Goal: Transaction & Acquisition: Purchase product/service

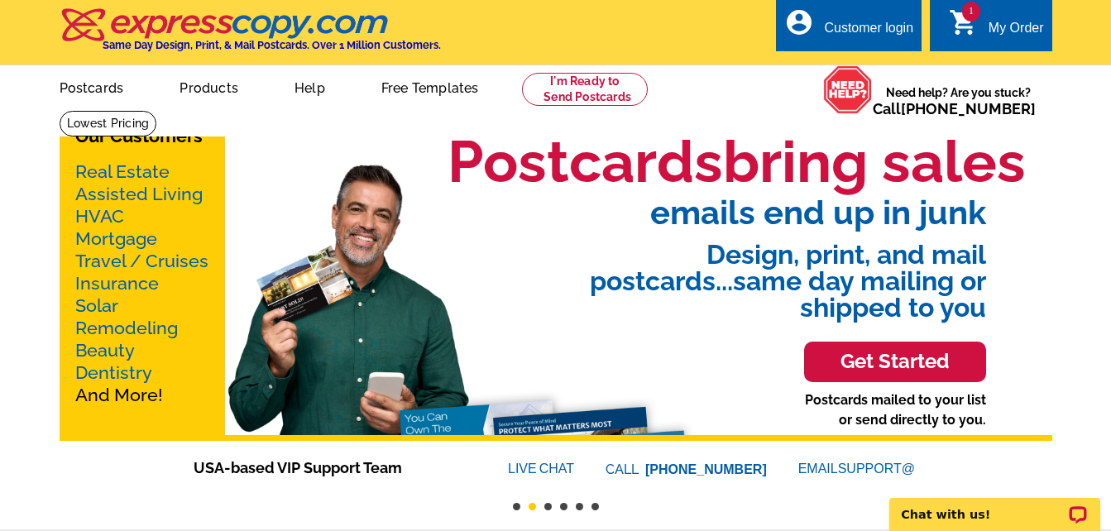
click at [132, 242] on link "Mortgage" at bounding box center [116, 238] width 82 height 21
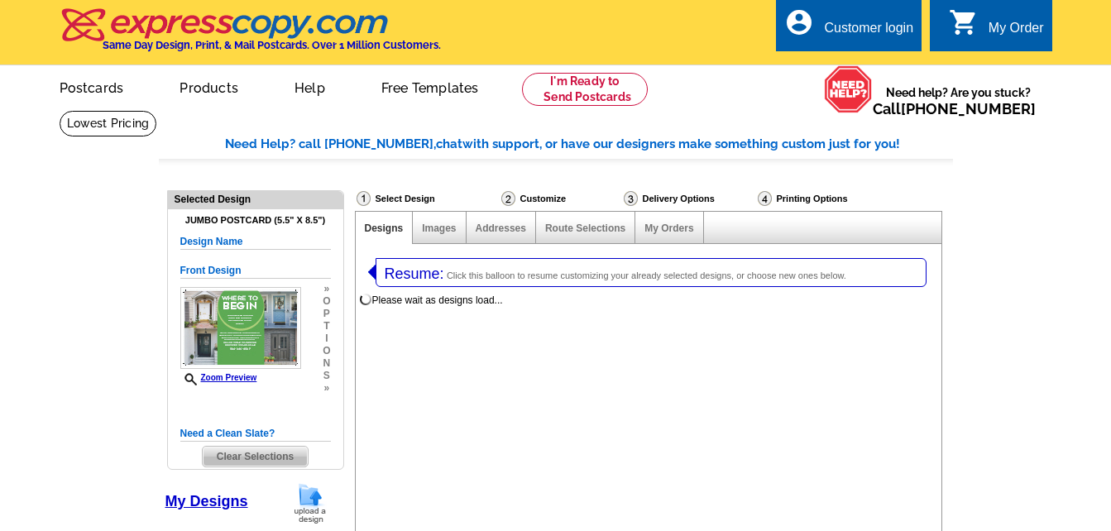
select select "1"
select select "2"
select select "back"
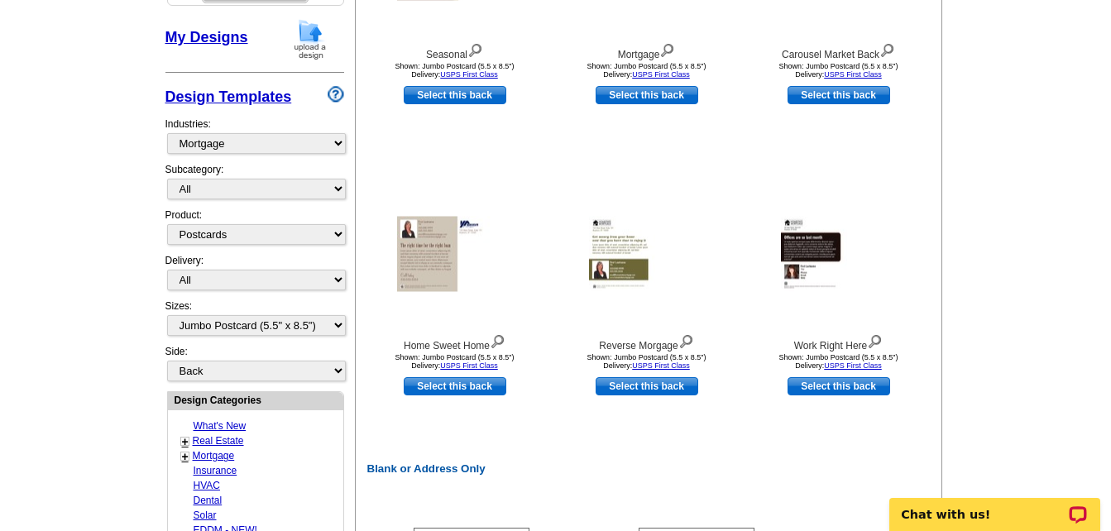
scroll to position [496, 0]
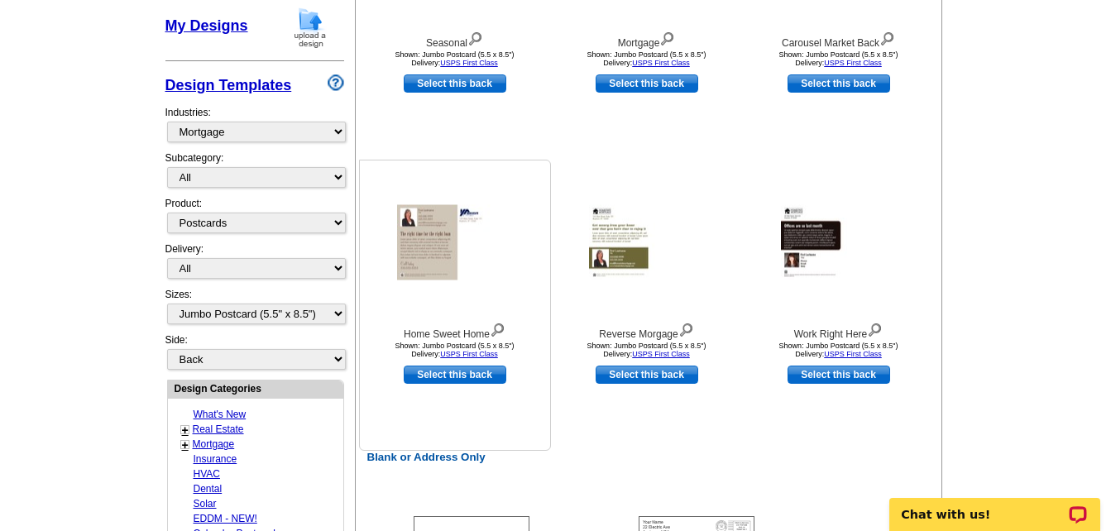
click at [425, 265] on img at bounding box center [455, 242] width 116 height 75
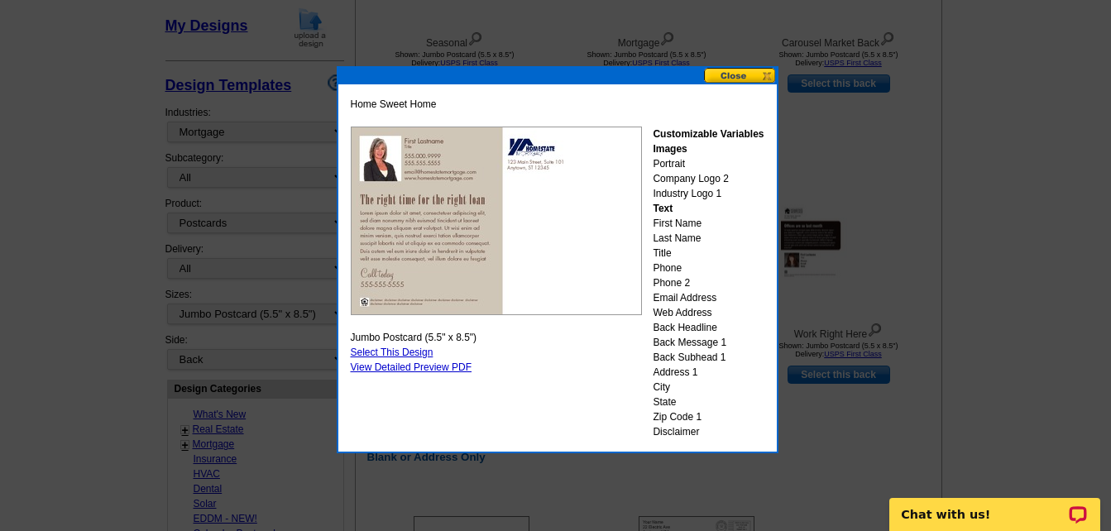
click at [752, 71] on button at bounding box center [740, 76] width 73 height 16
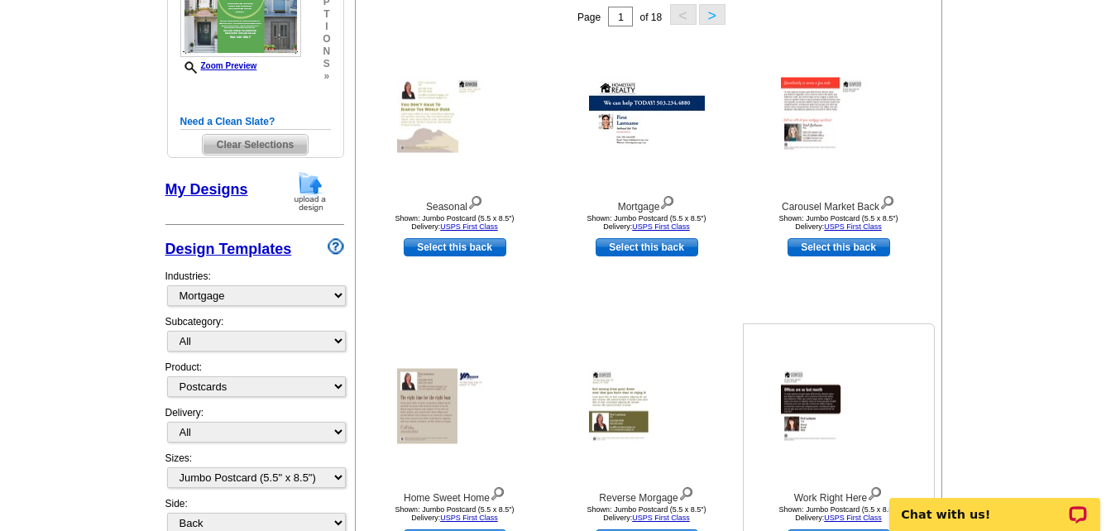
scroll to position [331, 0]
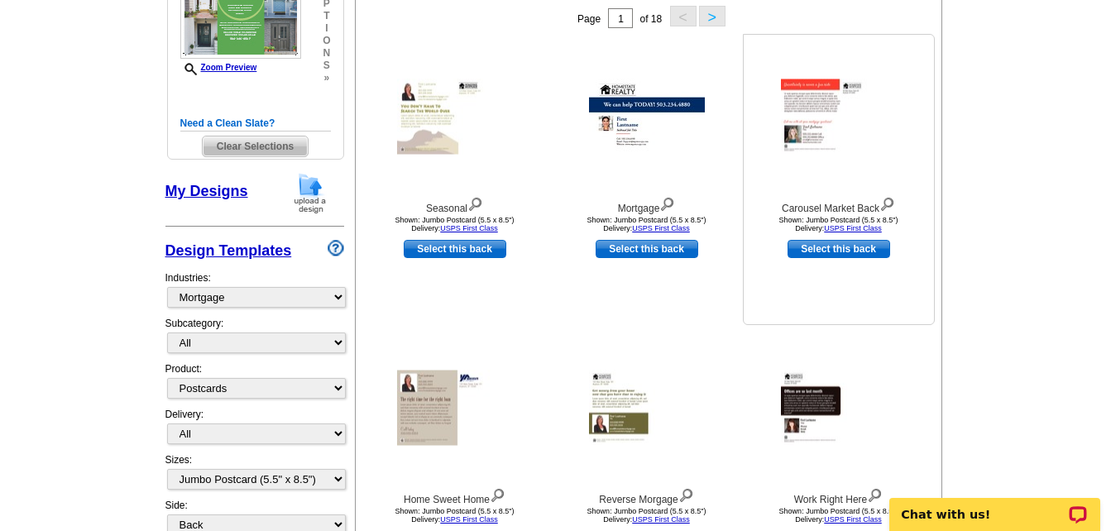
click at [830, 121] on img at bounding box center [839, 116] width 116 height 75
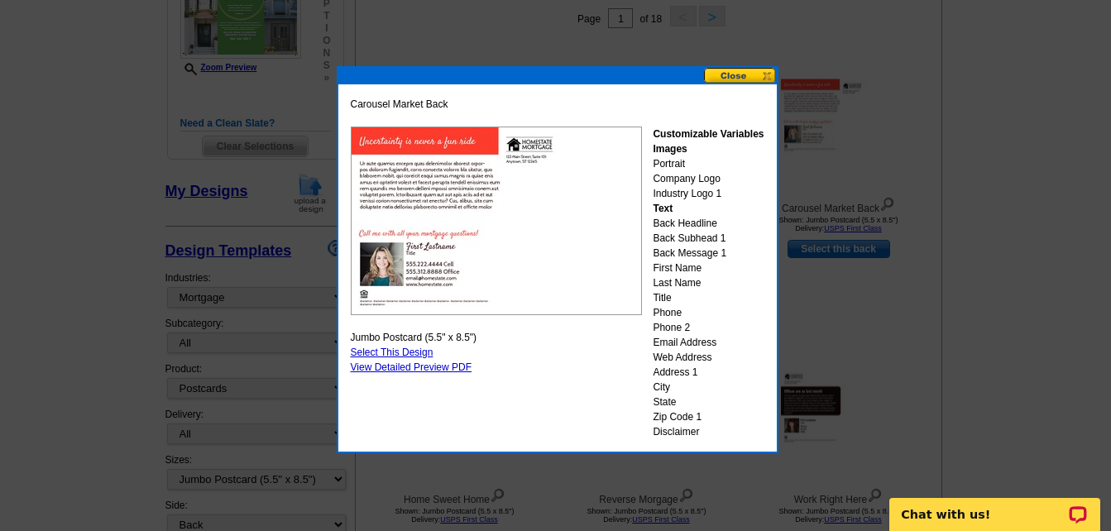
click at [755, 74] on button at bounding box center [740, 76] width 73 height 16
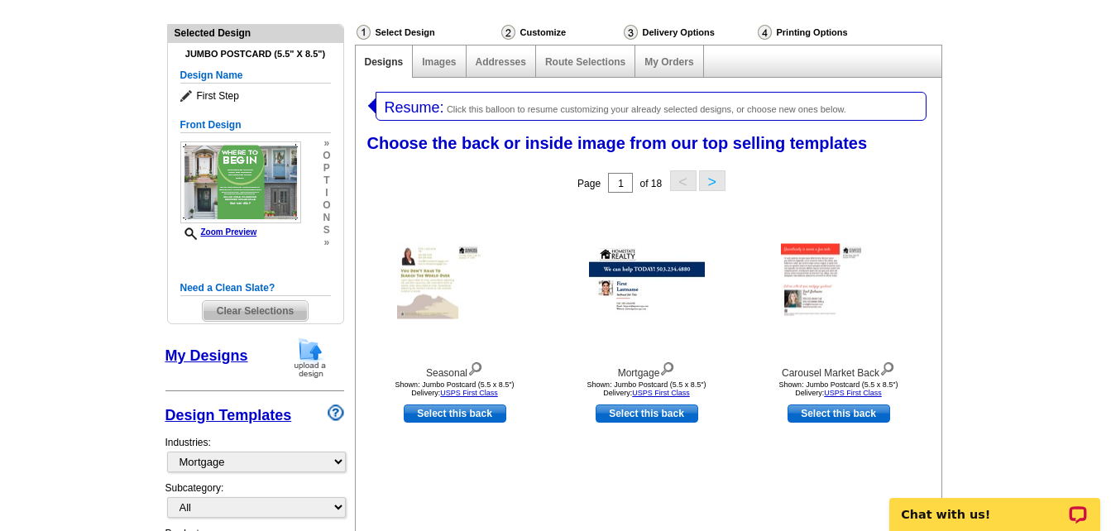
scroll to position [165, 0]
click at [437, 270] on img at bounding box center [455, 282] width 116 height 75
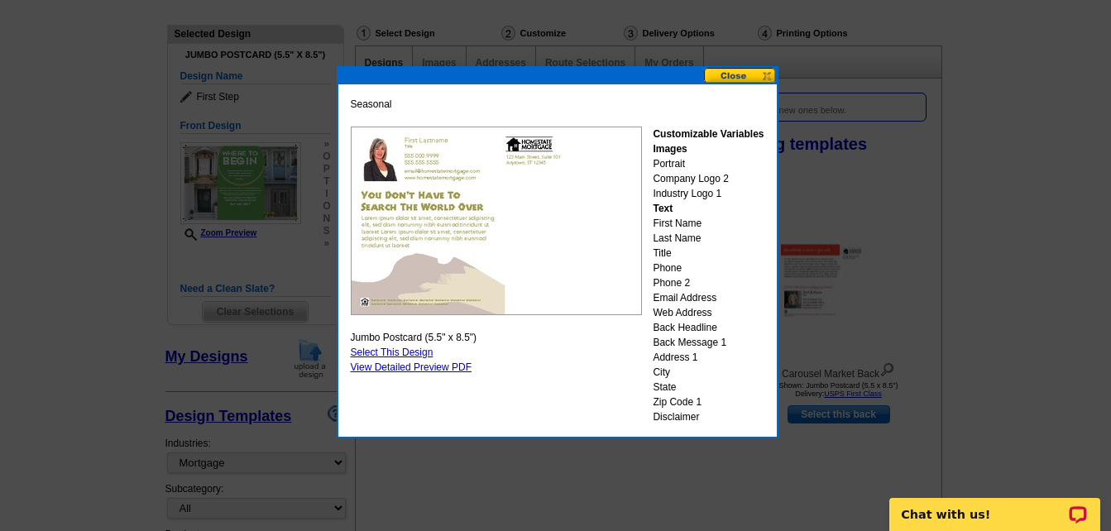
click at [758, 70] on button at bounding box center [740, 76] width 73 height 16
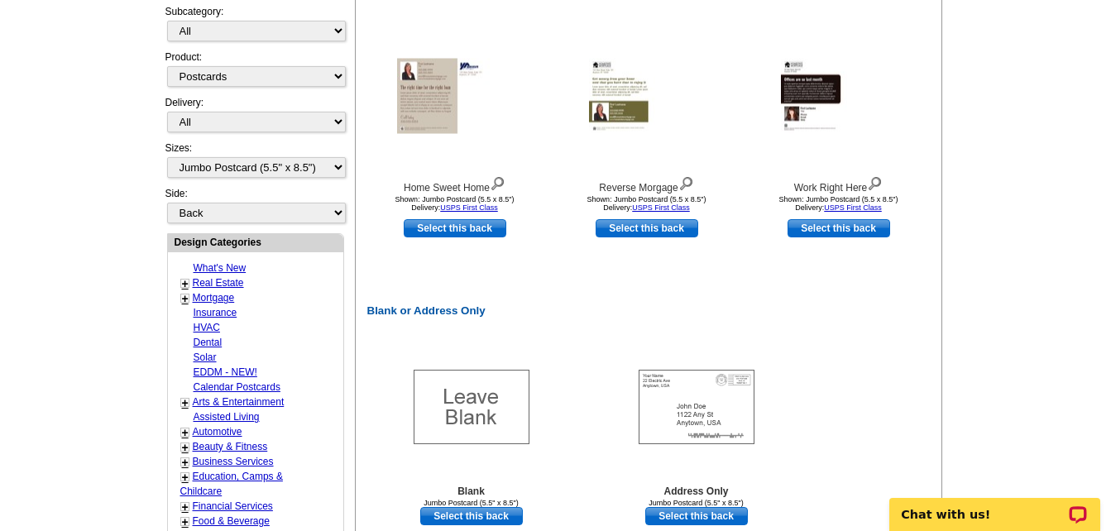
scroll to position [662, 0]
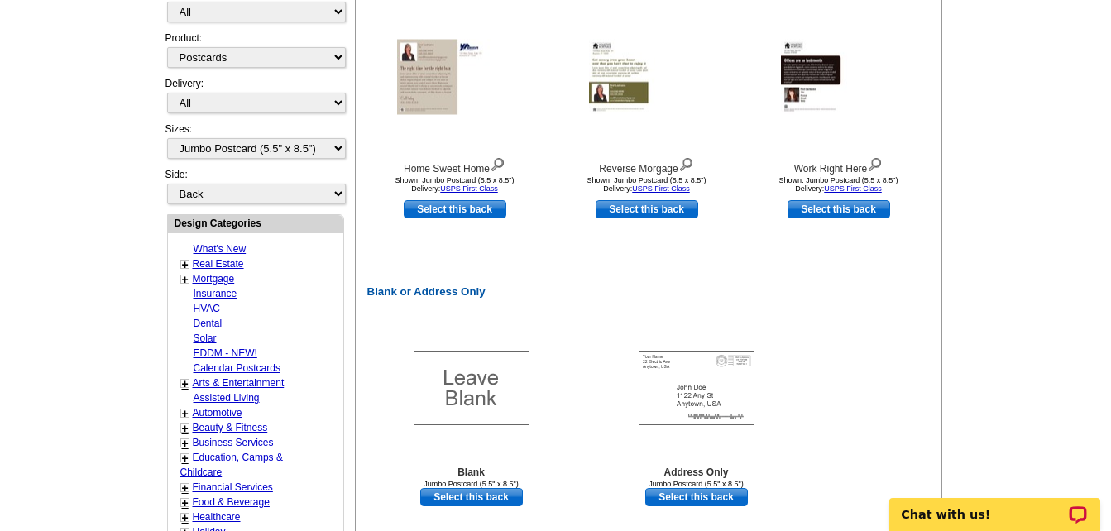
click at [211, 285] on link "Mortgage" at bounding box center [214, 279] width 42 height 12
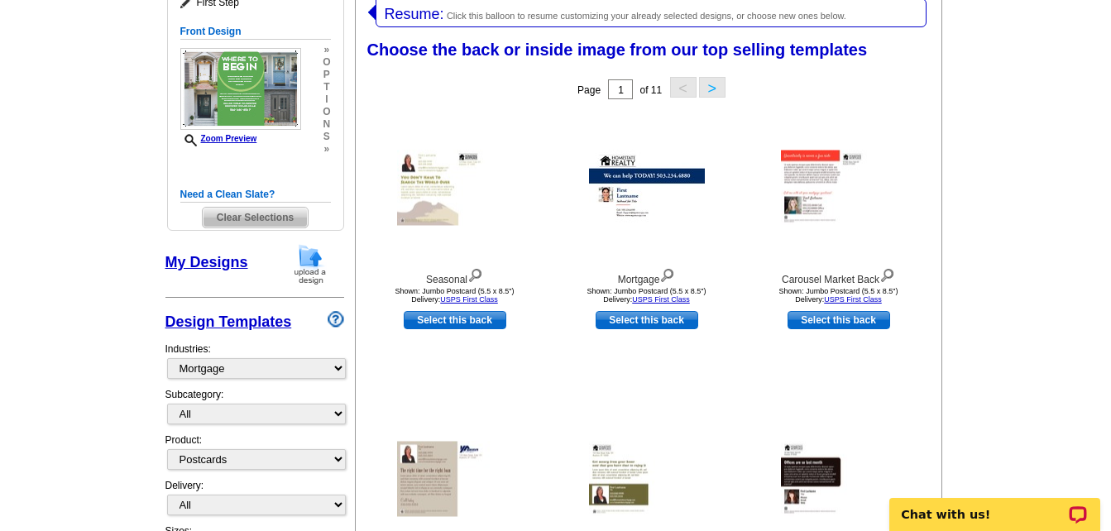
scroll to position [256, 0]
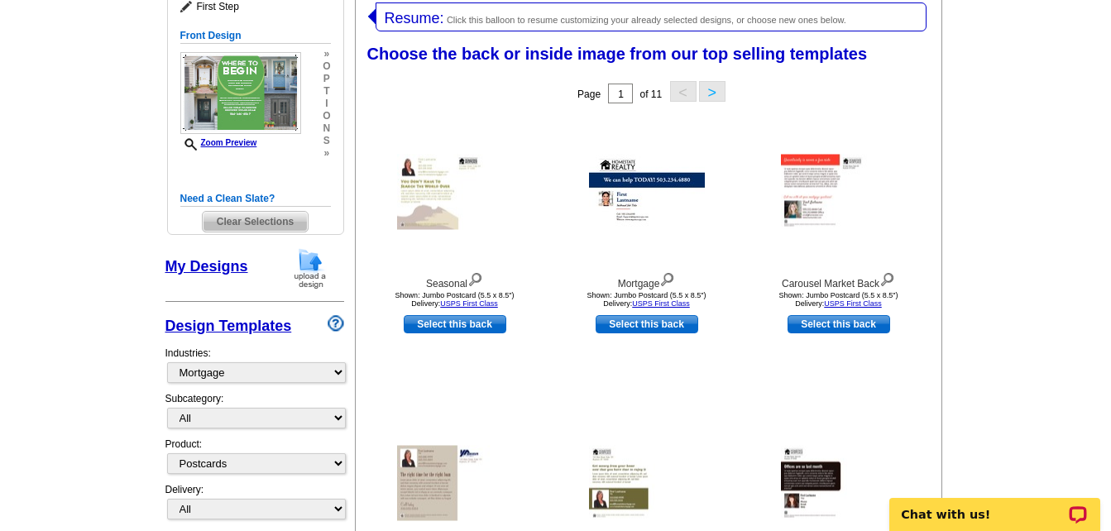
click at [711, 93] on button ">" at bounding box center [712, 91] width 26 height 21
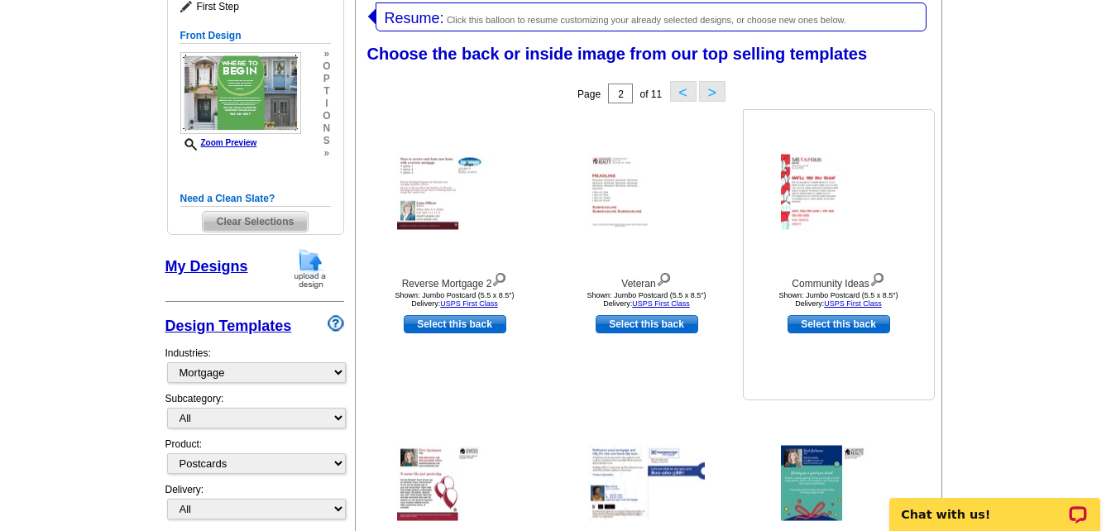
click at [828, 200] on img at bounding box center [839, 192] width 116 height 75
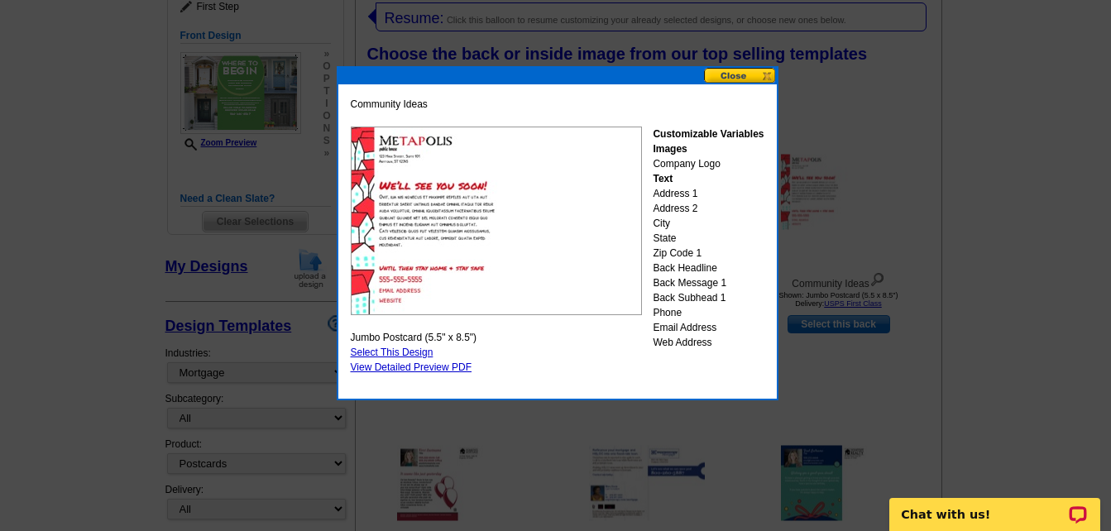
click at [736, 72] on button at bounding box center [740, 76] width 73 height 16
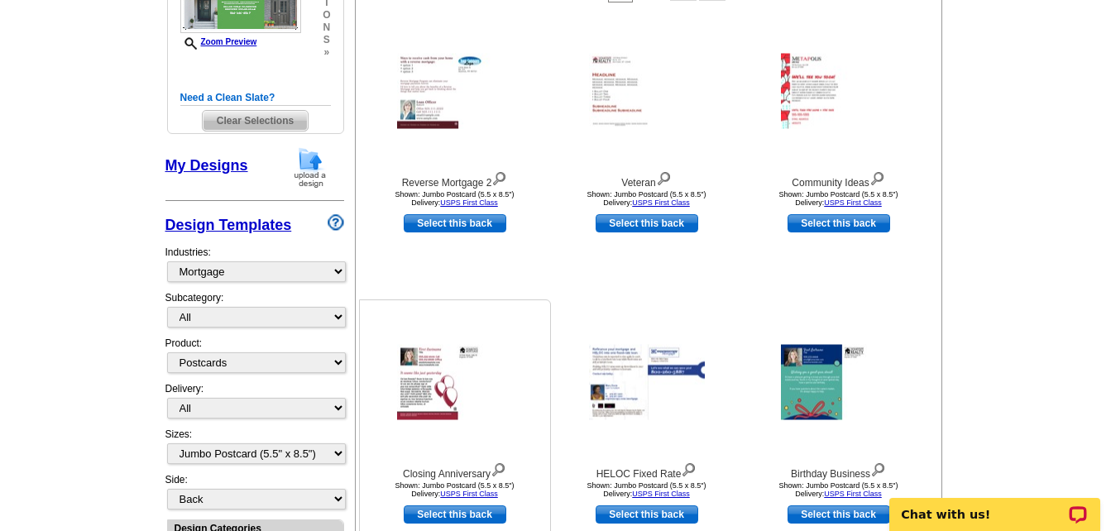
scroll to position [504, 0]
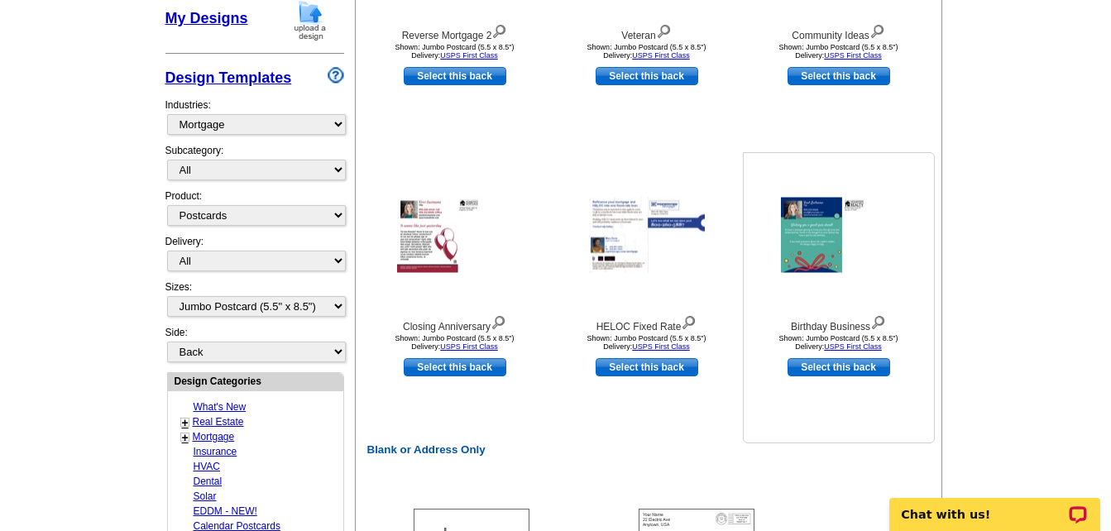
click at [805, 251] on img at bounding box center [839, 235] width 116 height 75
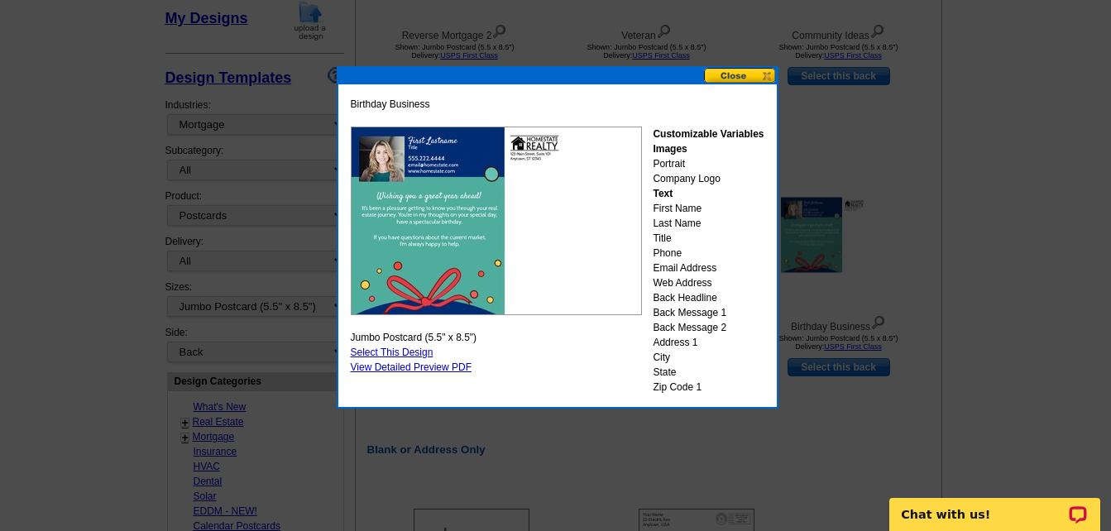
click at [757, 74] on button at bounding box center [740, 76] width 73 height 16
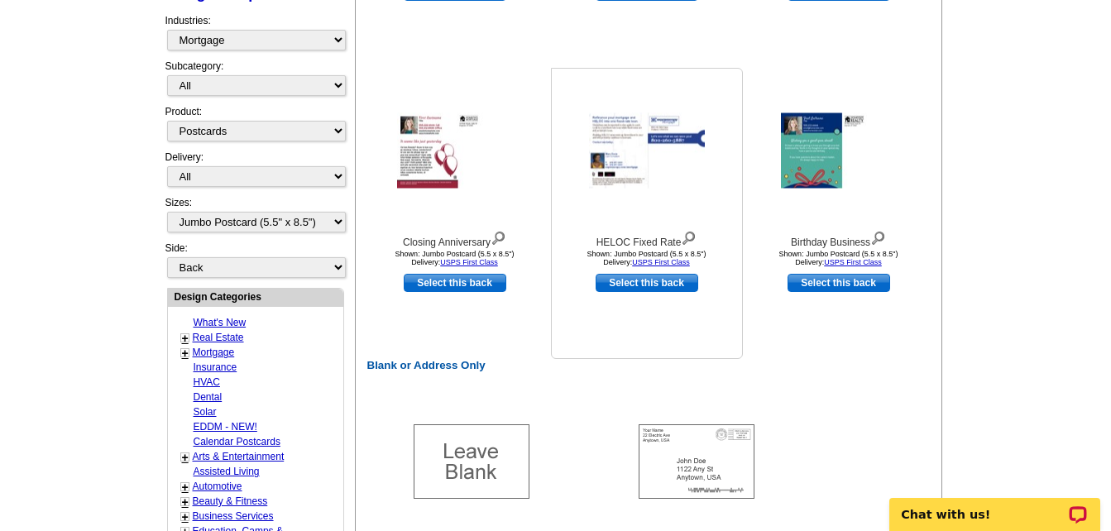
scroll to position [587, 0]
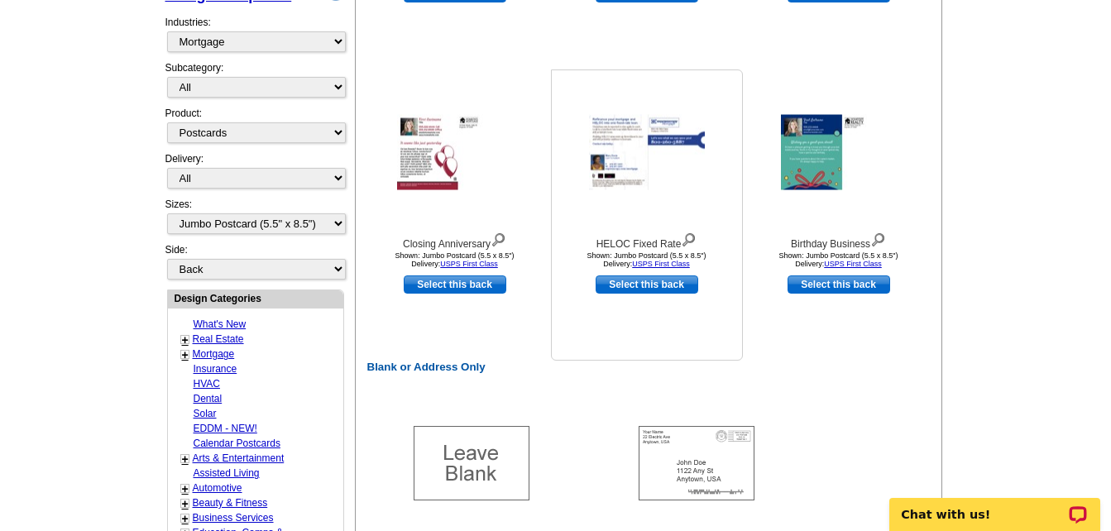
click at [602, 181] on img at bounding box center [647, 152] width 116 height 75
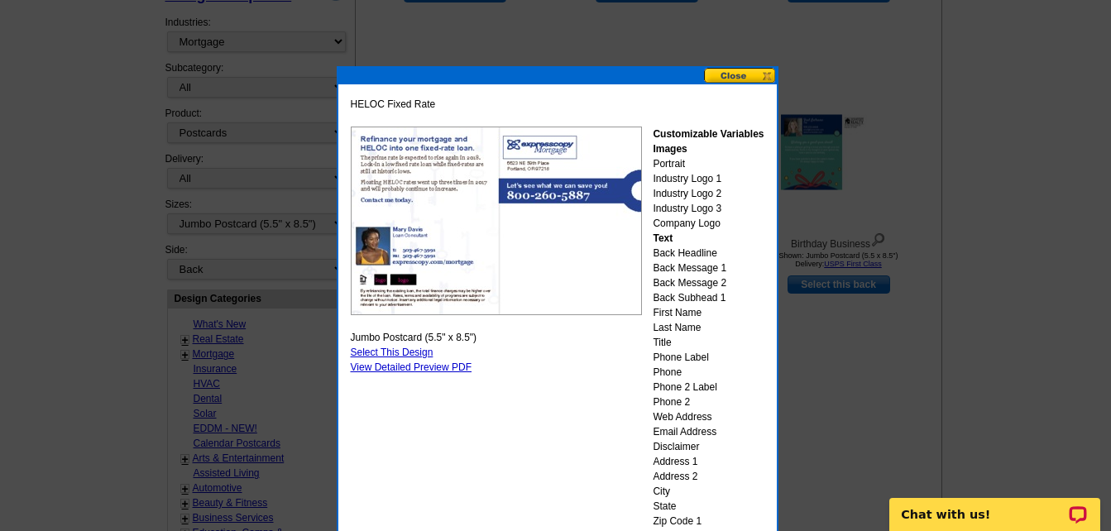
click at [760, 73] on button at bounding box center [740, 76] width 73 height 16
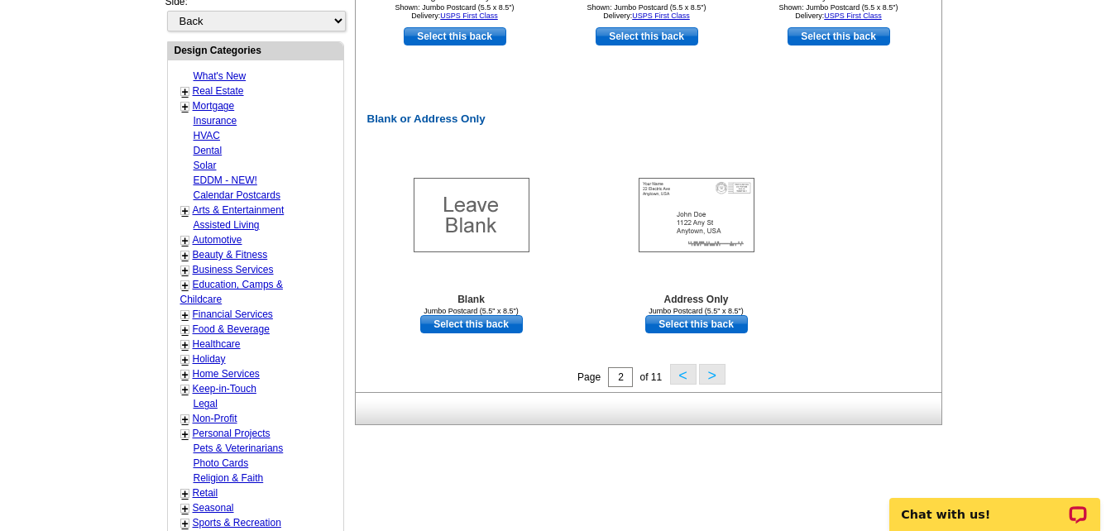
scroll to position [918, 0]
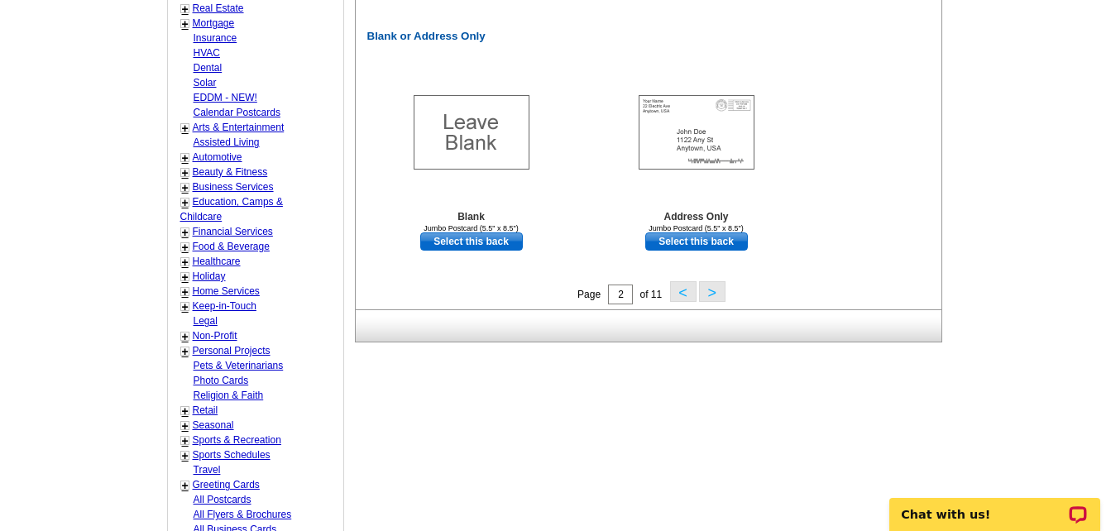
click at [702, 300] on button ">" at bounding box center [712, 291] width 26 height 21
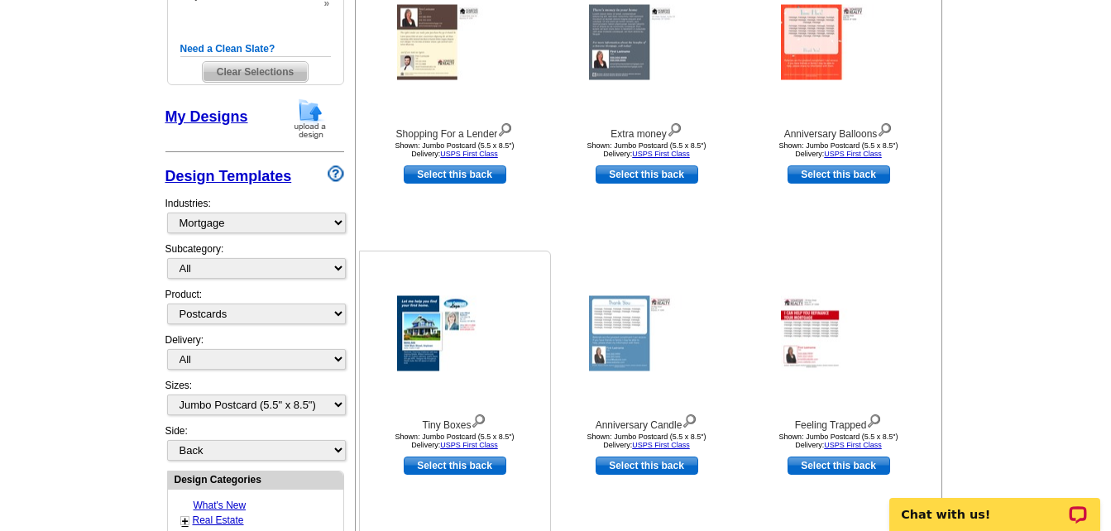
scroll to position [421, 0]
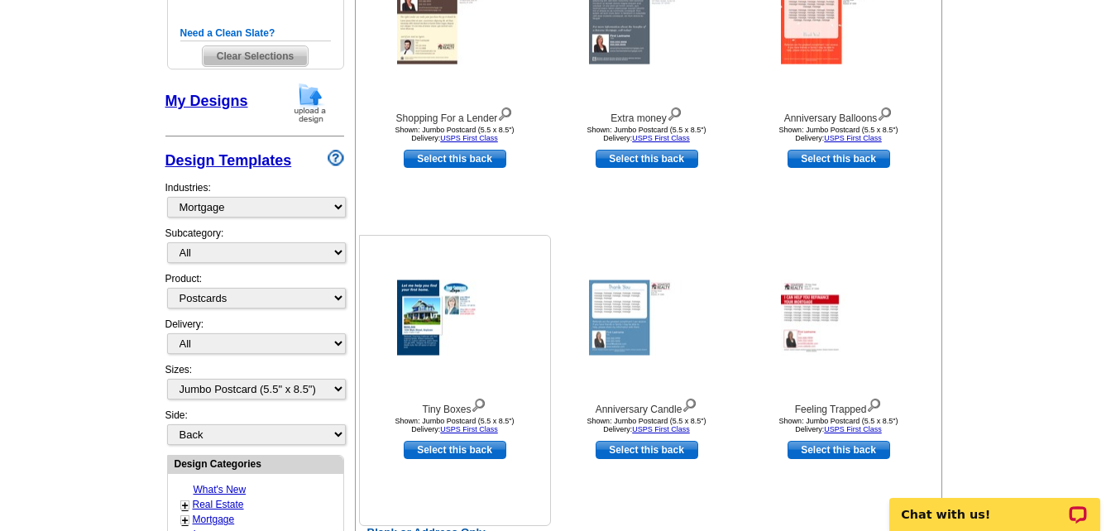
click at [462, 334] on img at bounding box center [455, 317] width 116 height 75
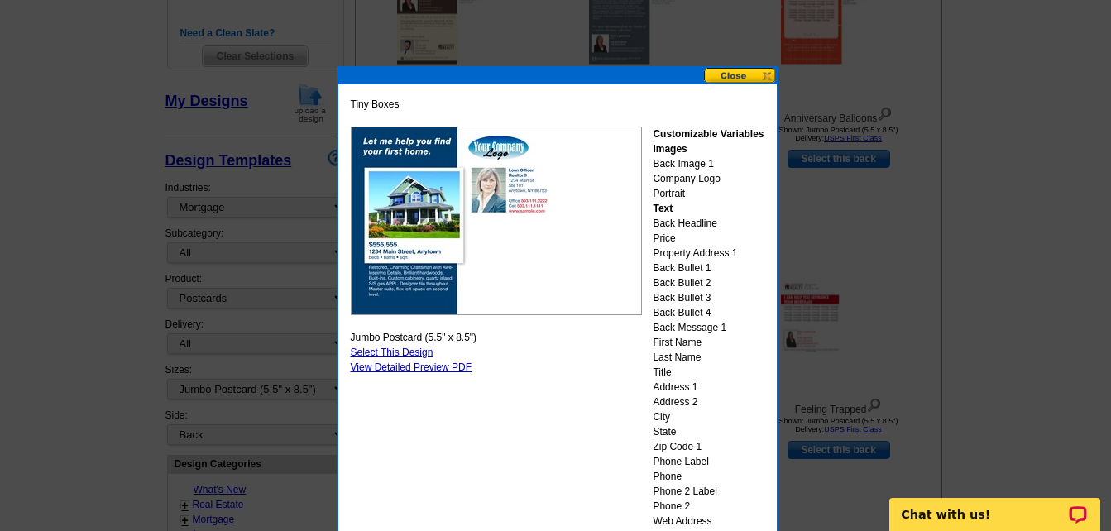
click at [742, 79] on button at bounding box center [740, 76] width 73 height 16
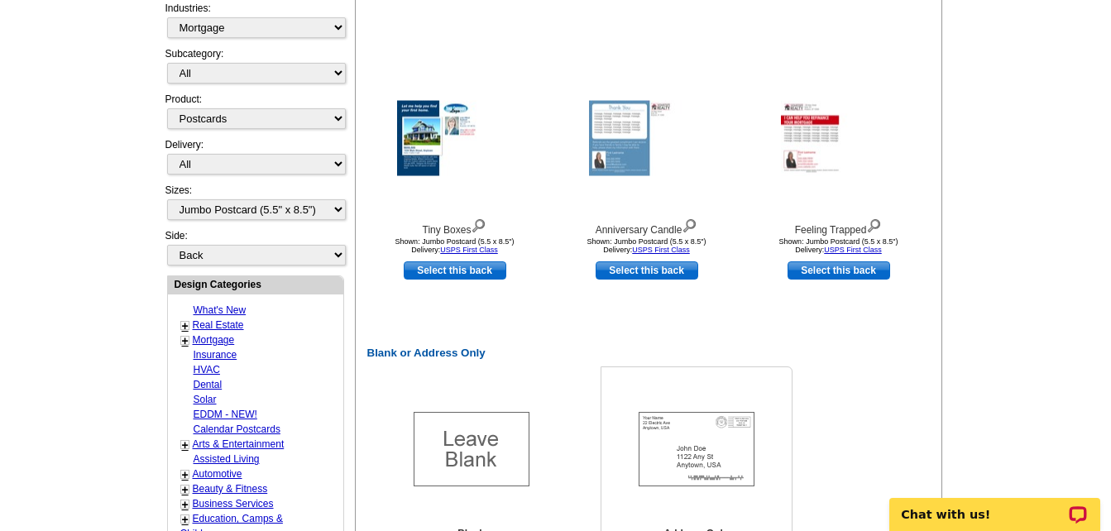
scroll to position [669, 0]
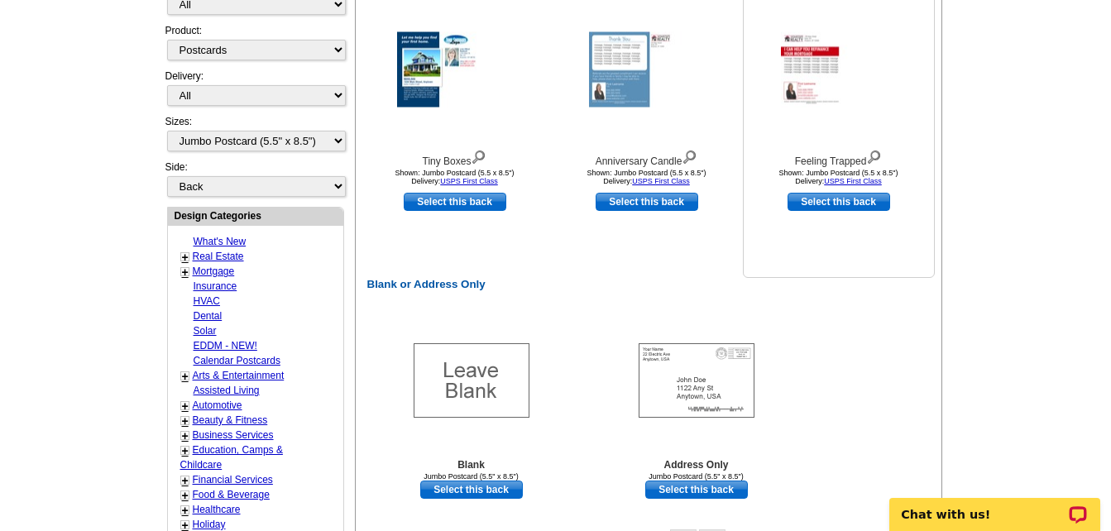
click at [825, 65] on img at bounding box center [839, 69] width 116 height 75
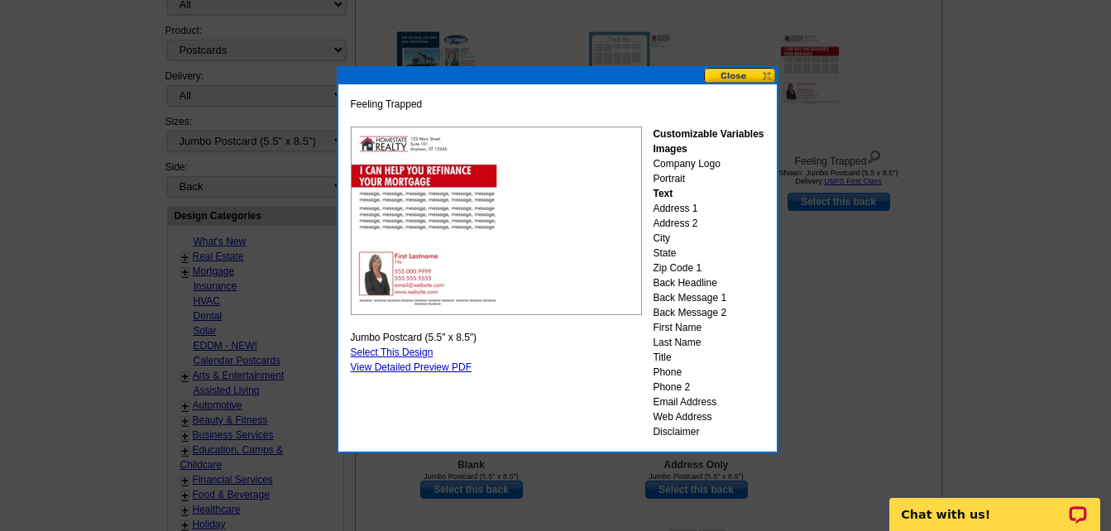
click at [737, 70] on button at bounding box center [740, 76] width 73 height 16
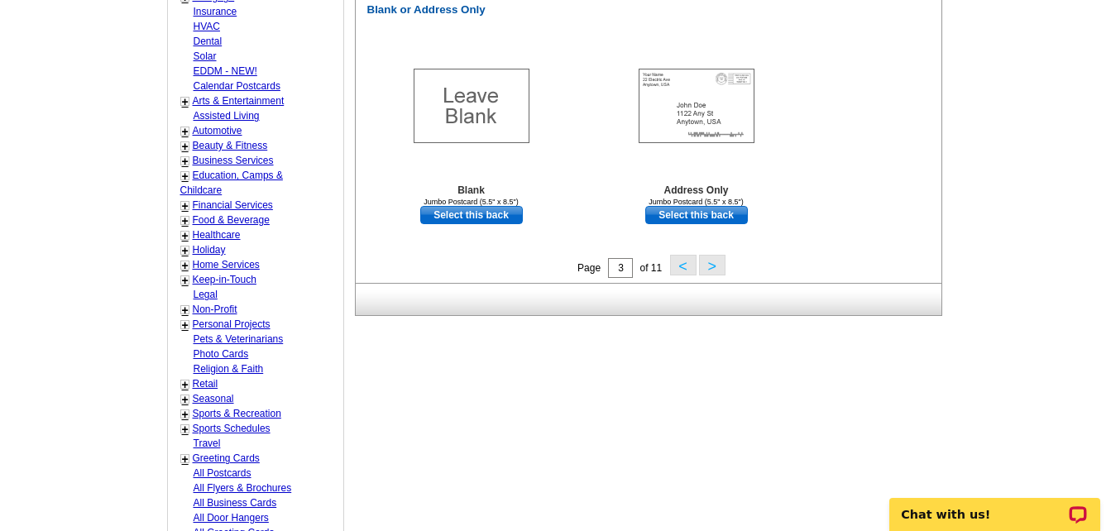
scroll to position [1000, 0]
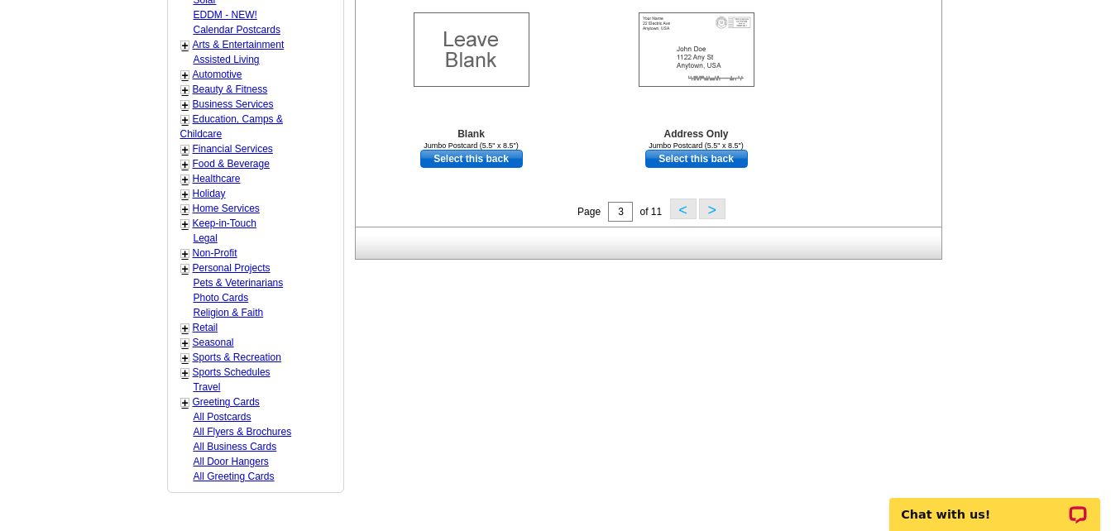
click at [715, 208] on button ">" at bounding box center [712, 209] width 26 height 21
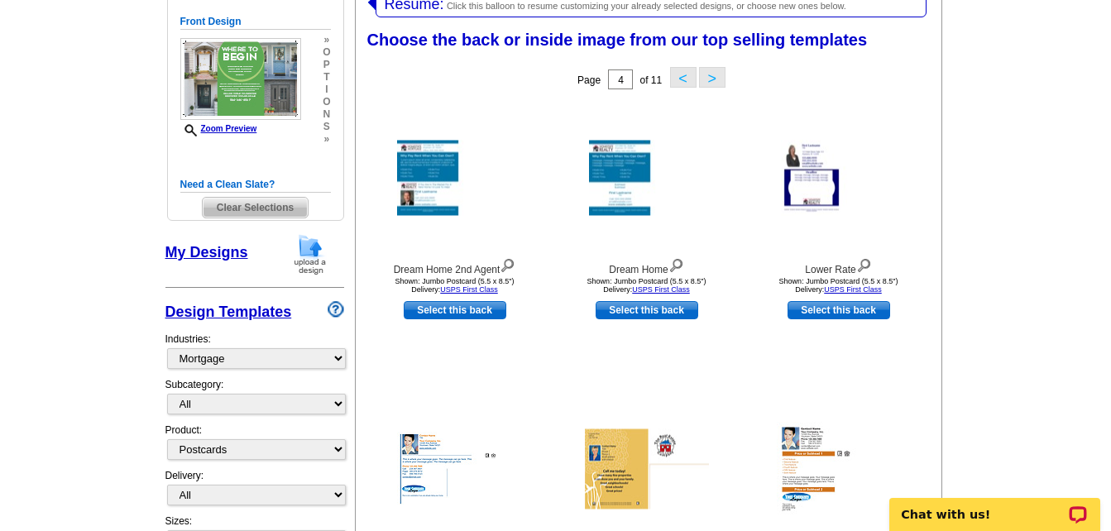
scroll to position [256, 0]
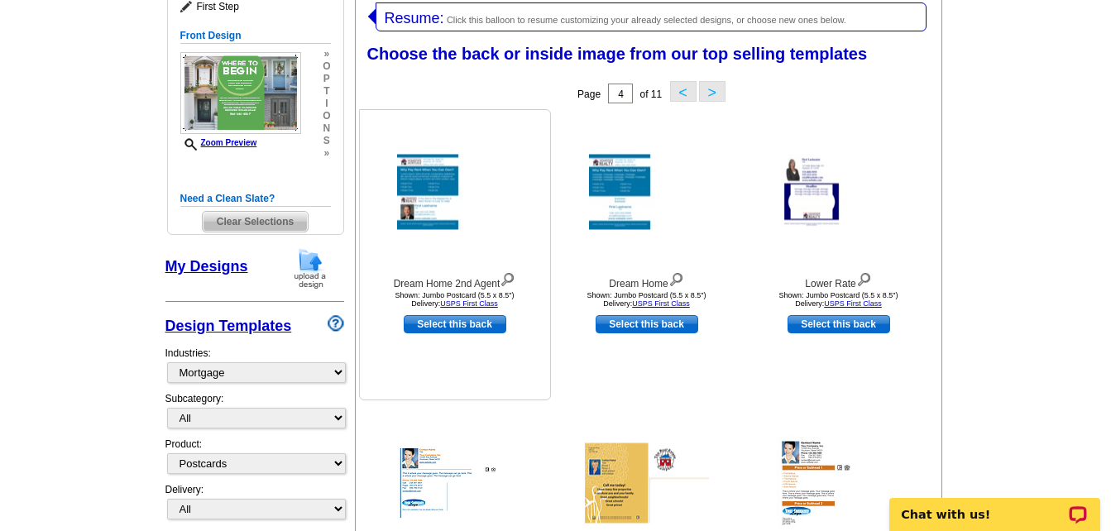
click at [454, 237] on div at bounding box center [455, 191] width 182 height 149
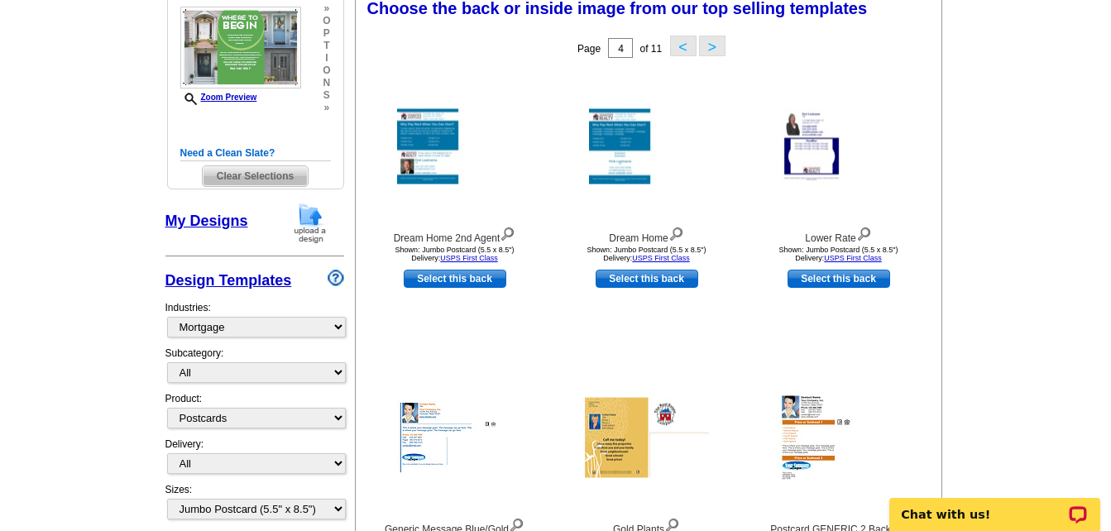
scroll to position [421, 0]
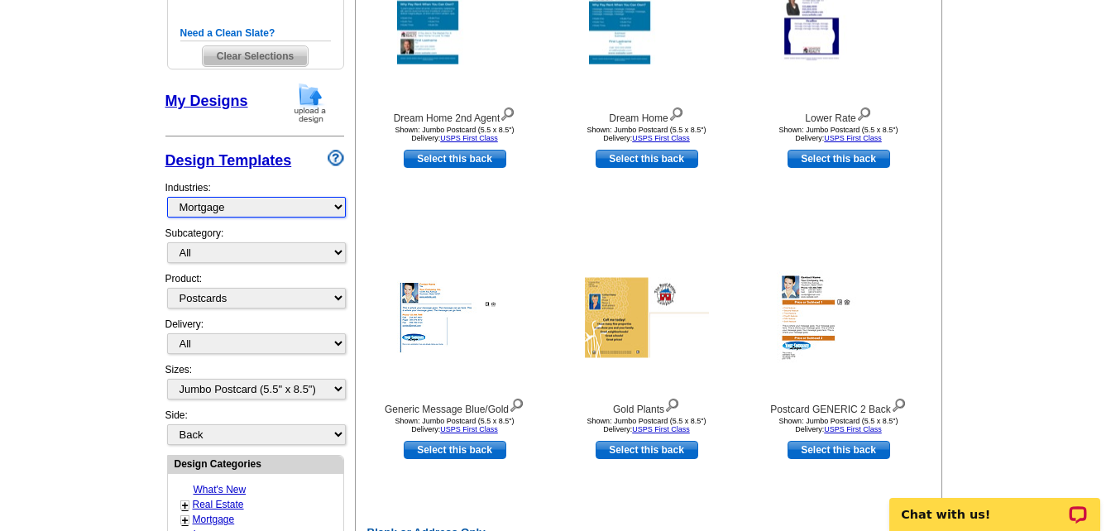
click at [301, 199] on select "What's New Real Estate Mortgage Insurance HVAC Dental Solar EDDM - NEW! Calenda…" at bounding box center [256, 207] width 179 height 21
select select "785"
click at [167, 198] on select "What's New Real Estate Mortgage Insurance HVAC Dental Solar EDDM - NEW! Calenda…" at bounding box center [256, 207] width 179 height 21
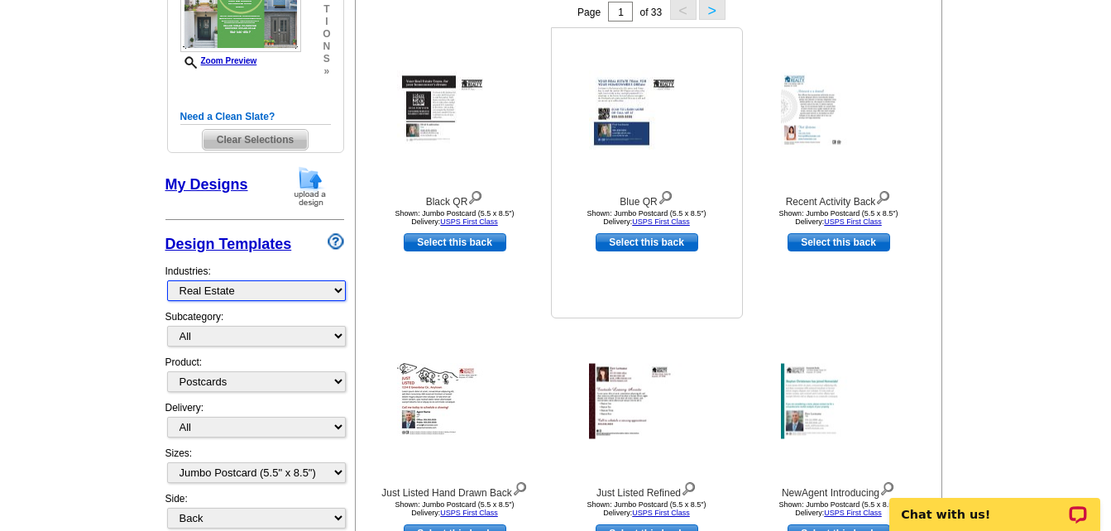
scroll to position [338, 0]
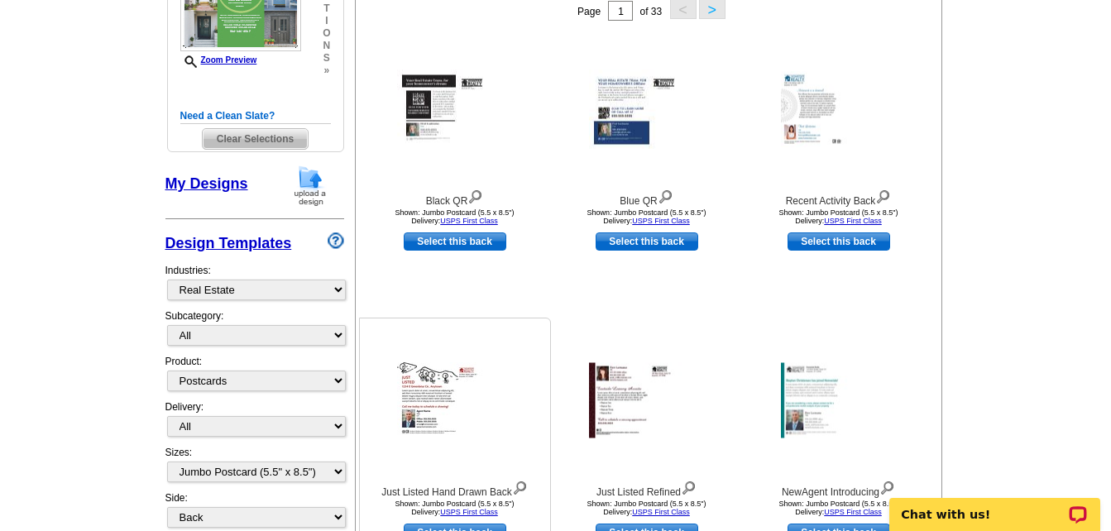
click at [443, 388] on img at bounding box center [455, 400] width 116 height 76
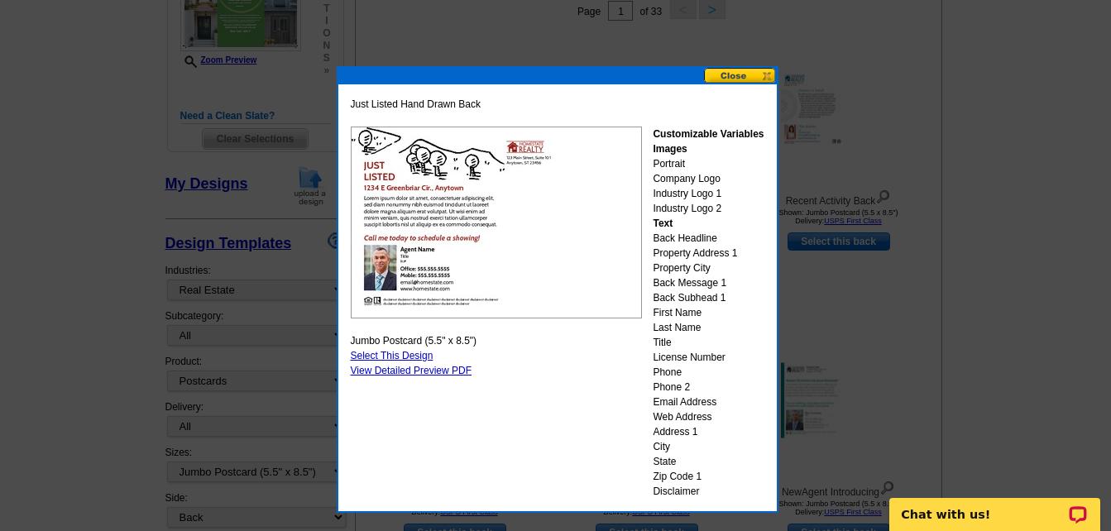
click at [754, 74] on button at bounding box center [740, 76] width 73 height 16
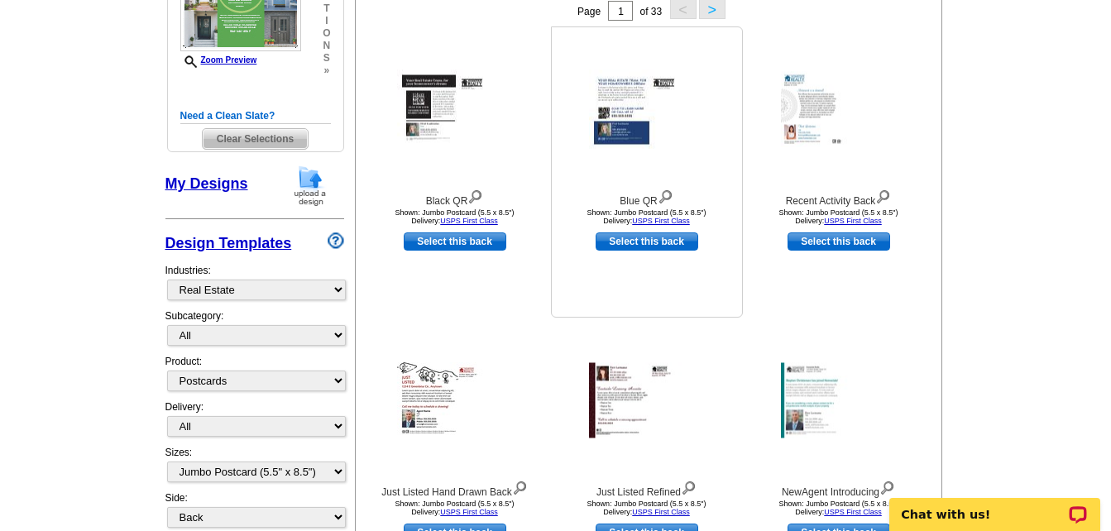
click at [670, 96] on img at bounding box center [647, 109] width 116 height 79
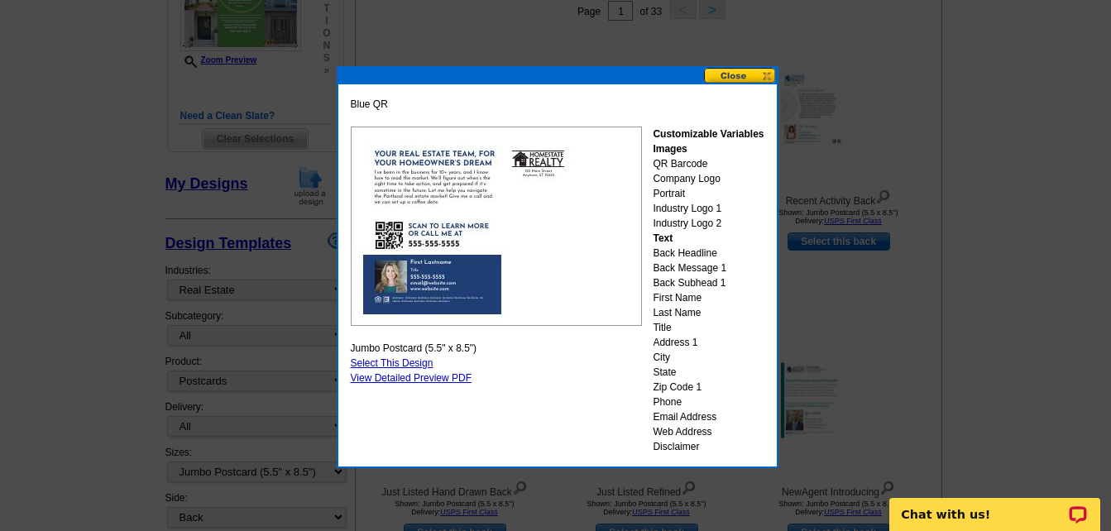
click at [735, 69] on button at bounding box center [740, 76] width 73 height 16
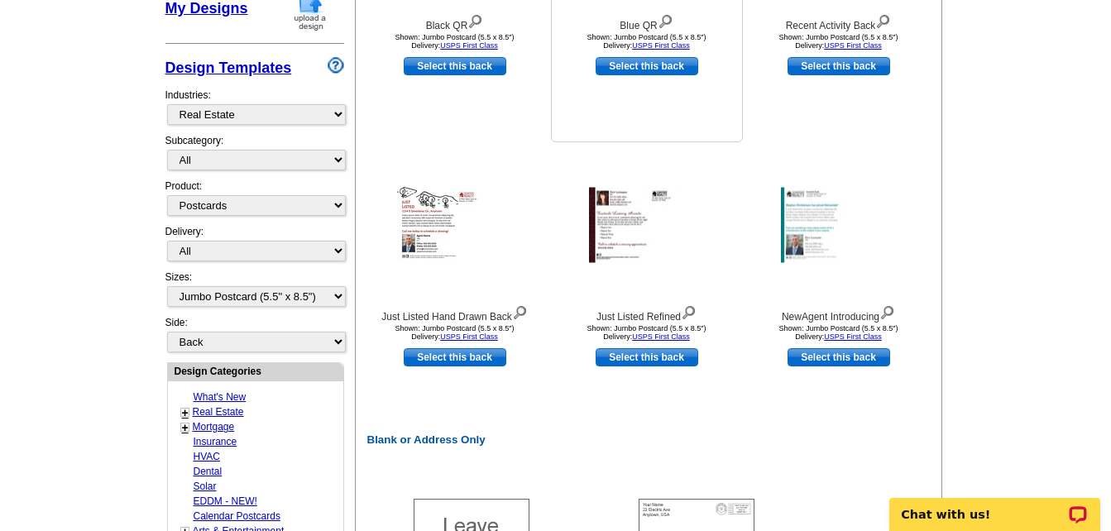
scroll to position [587, 0]
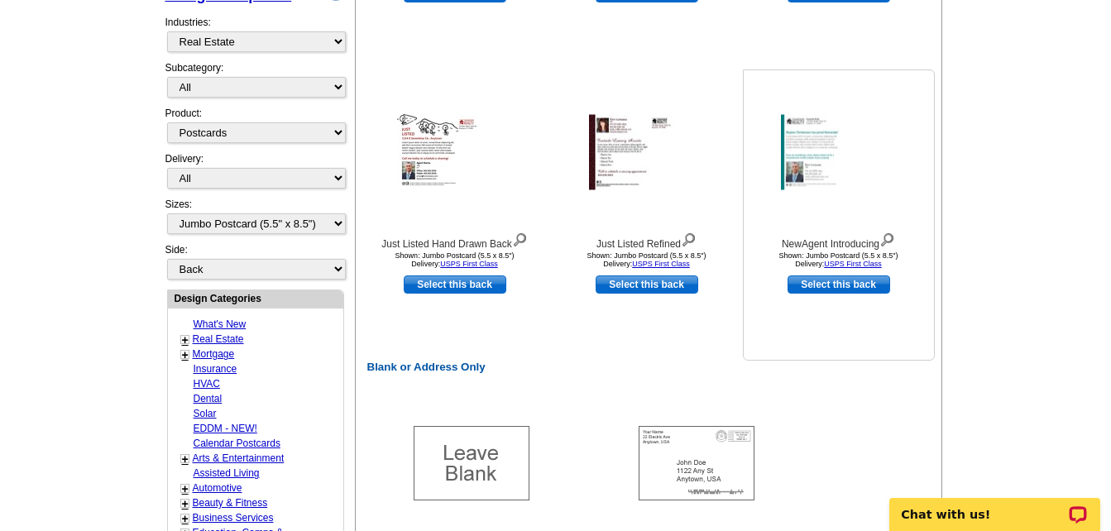
click at [792, 151] on img at bounding box center [839, 152] width 116 height 75
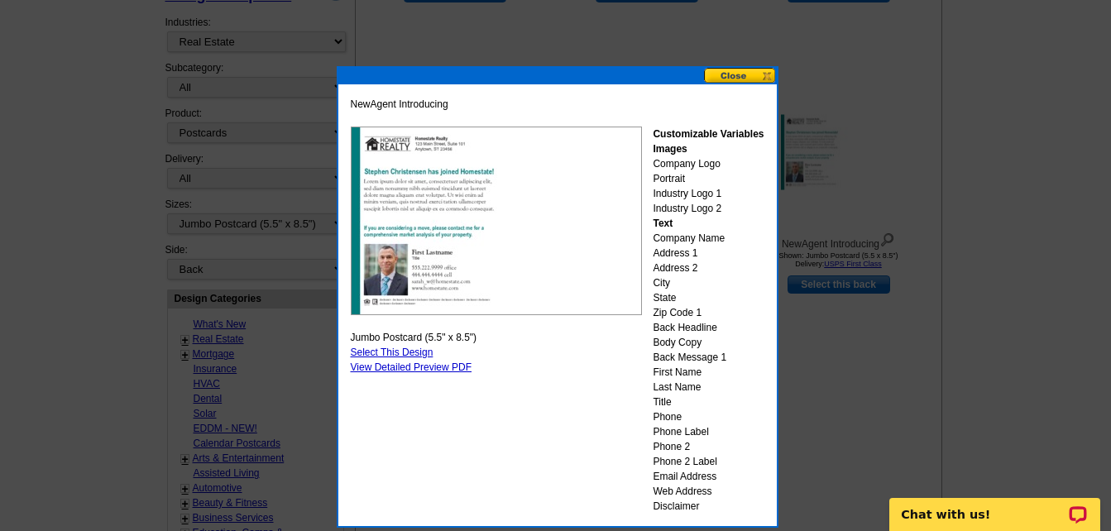
click at [729, 78] on button at bounding box center [740, 76] width 73 height 16
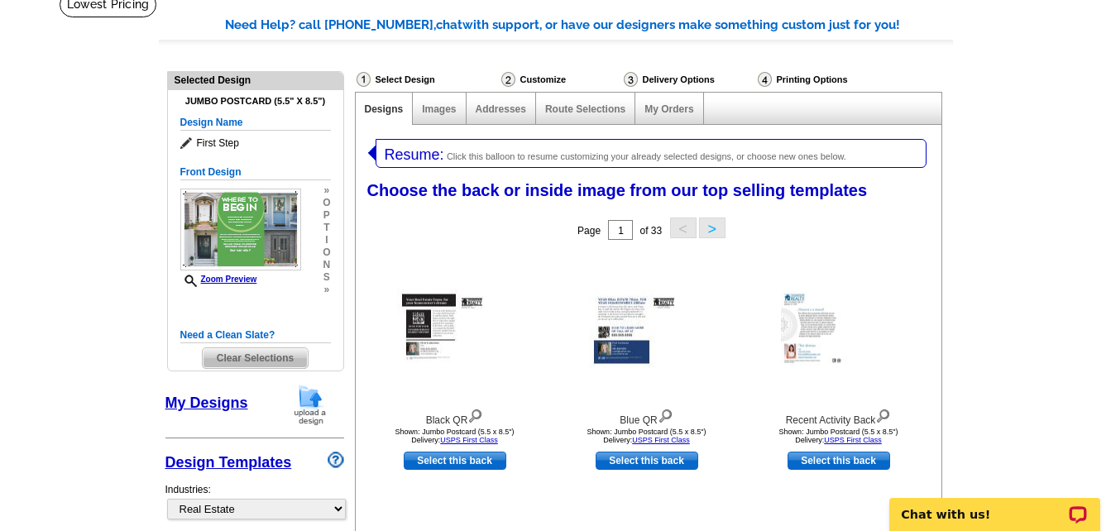
scroll to position [90, 0]
